Goal: Download file/media

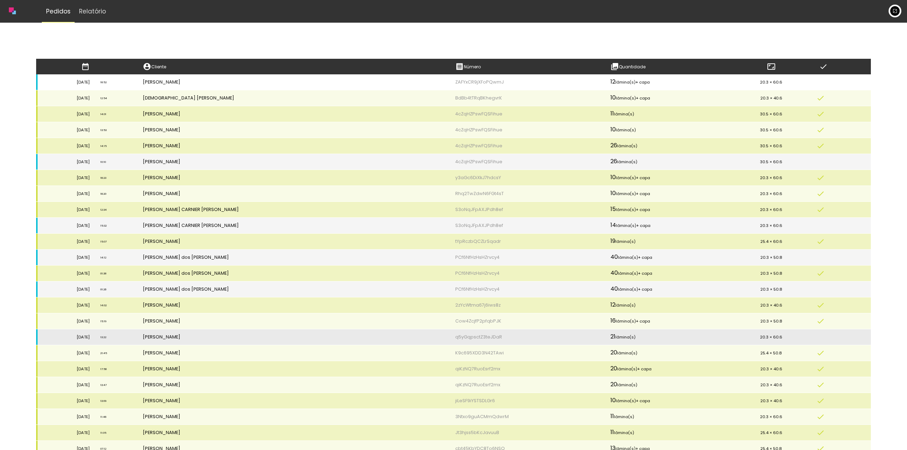
click at [276, 83] on td "[PERSON_NAME]" at bounding box center [293, 82] width 312 height 16
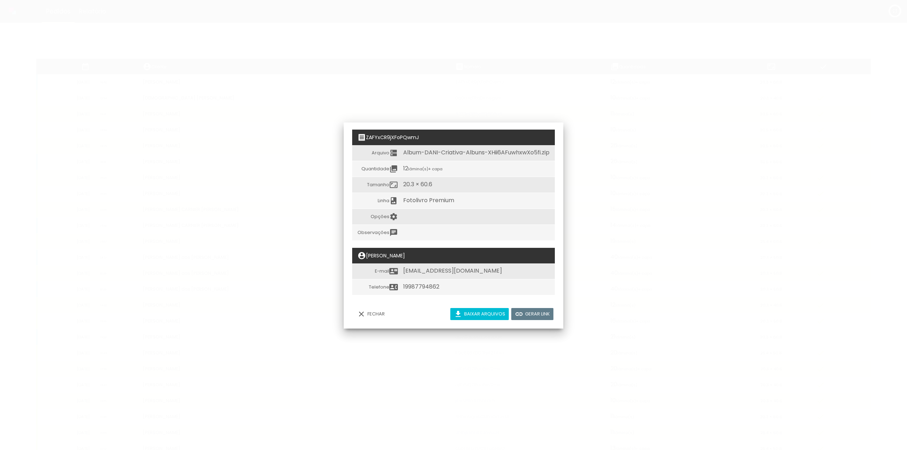
click at [0, 0] on slot "Baixar arquivos" at bounding box center [0, 0] width 0 height 0
click at [610, 96] on iron-overlay-backdrop at bounding box center [453, 225] width 907 height 450
